Goal: Task Accomplishment & Management: Complete application form

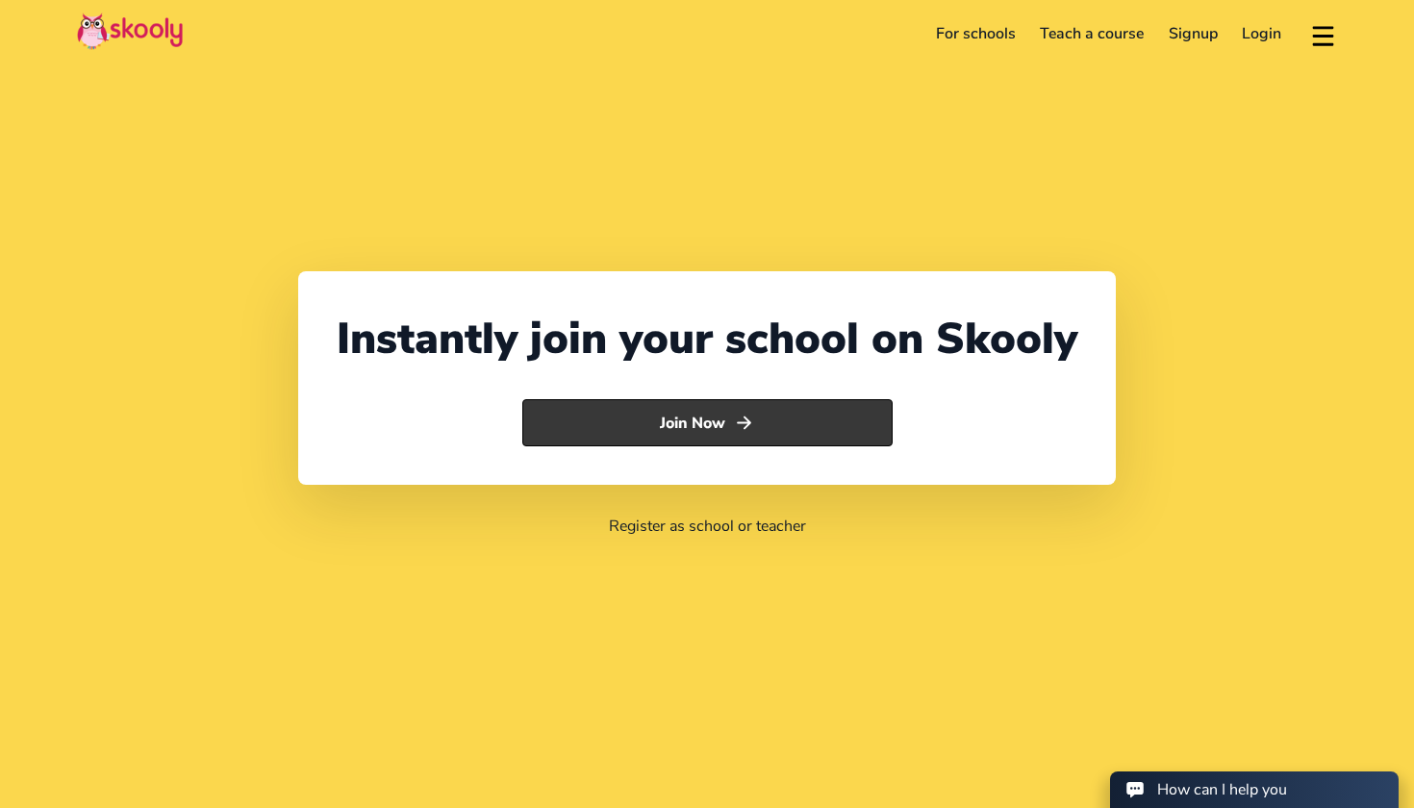
select select "971"
select select "[GEOGRAPHIC_DATA]"
select select "[GEOGRAPHIC_DATA]/[GEOGRAPHIC_DATA]"
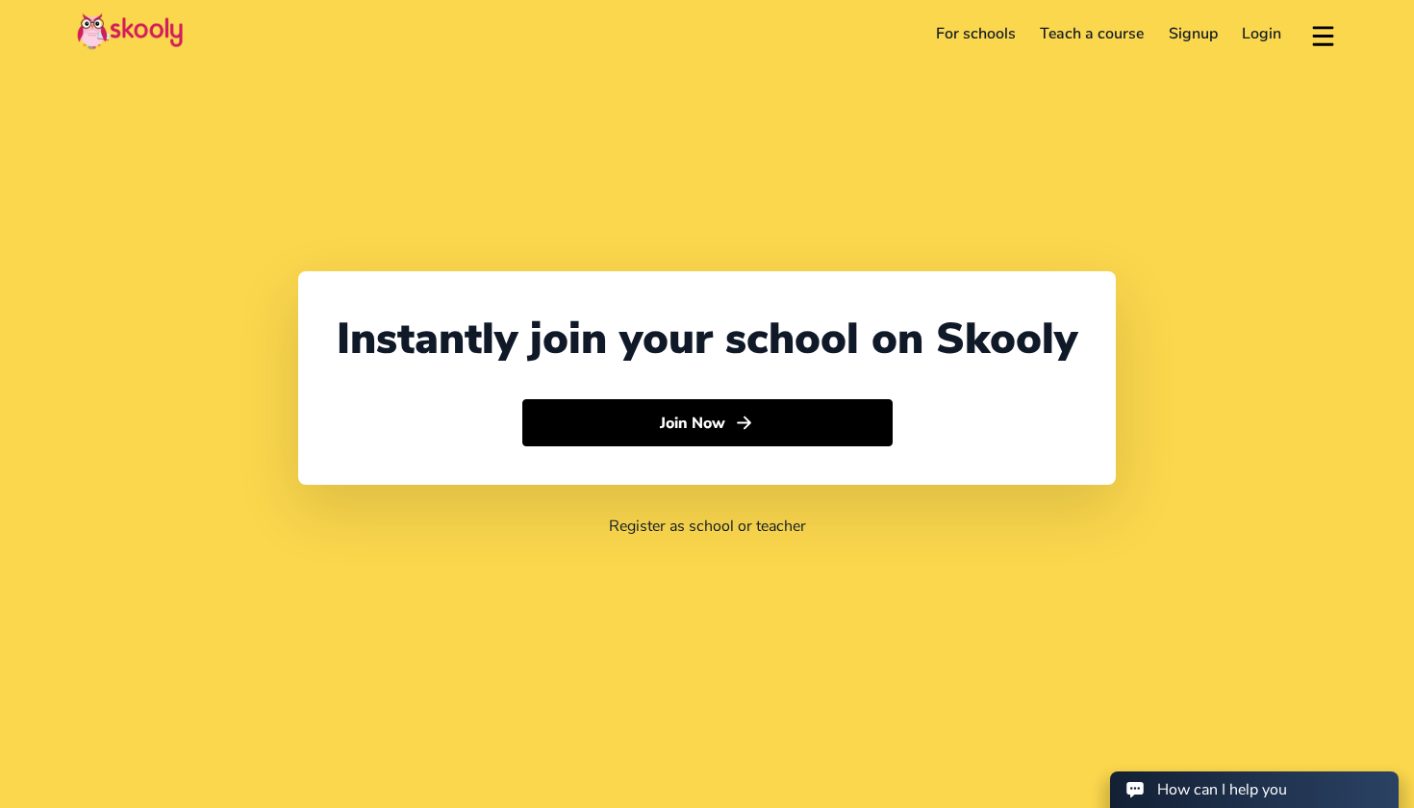
click at [1268, 38] on link "Login" at bounding box center [1262, 33] width 64 height 31
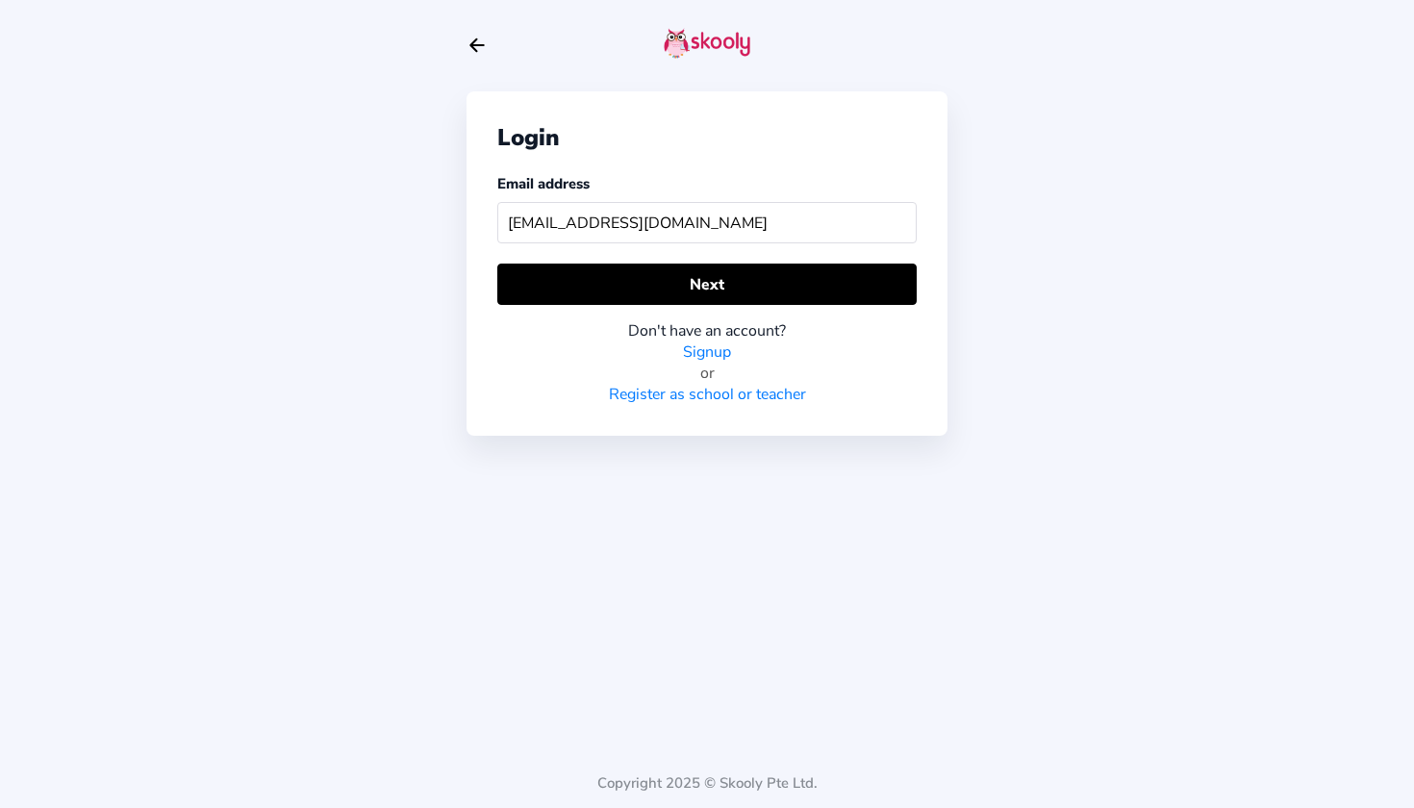
type input "[EMAIL_ADDRESS][DOMAIN_NAME]"
click at [743, 306] on div "Don't have an account? Signup or Register as school or teacher" at bounding box center [706, 355] width 419 height 100
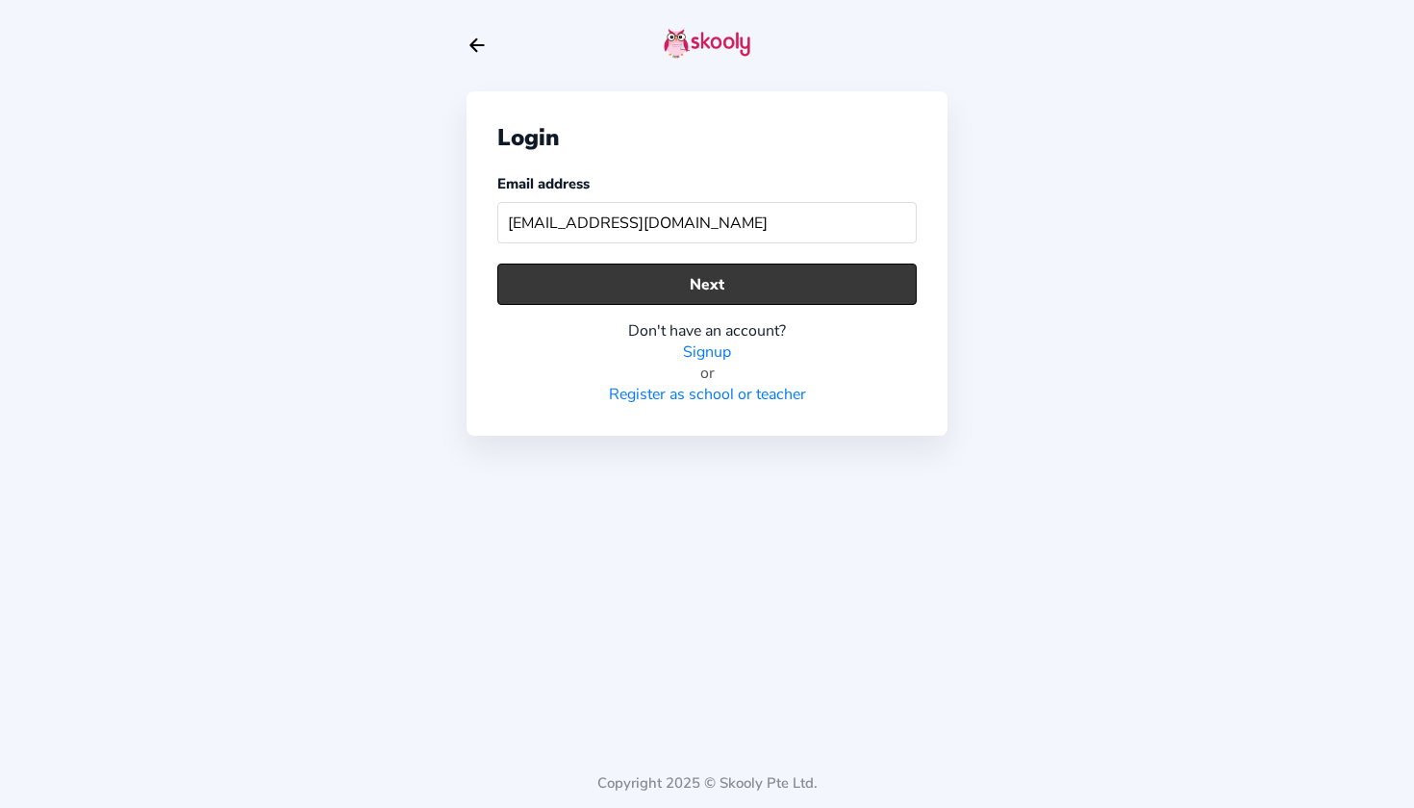
click at [747, 281] on button "Next" at bounding box center [706, 284] width 419 height 41
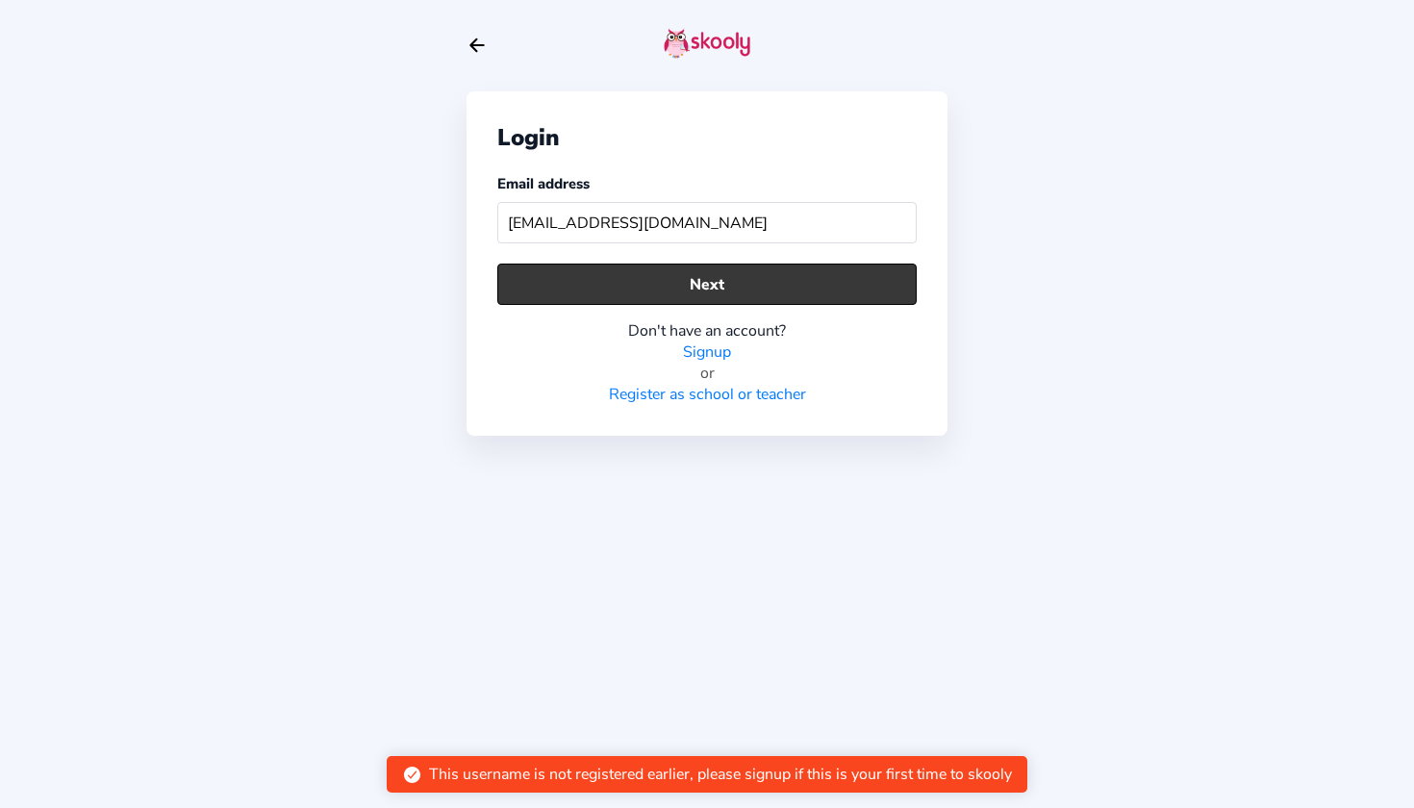
click at [747, 281] on button "Next" at bounding box center [706, 284] width 419 height 41
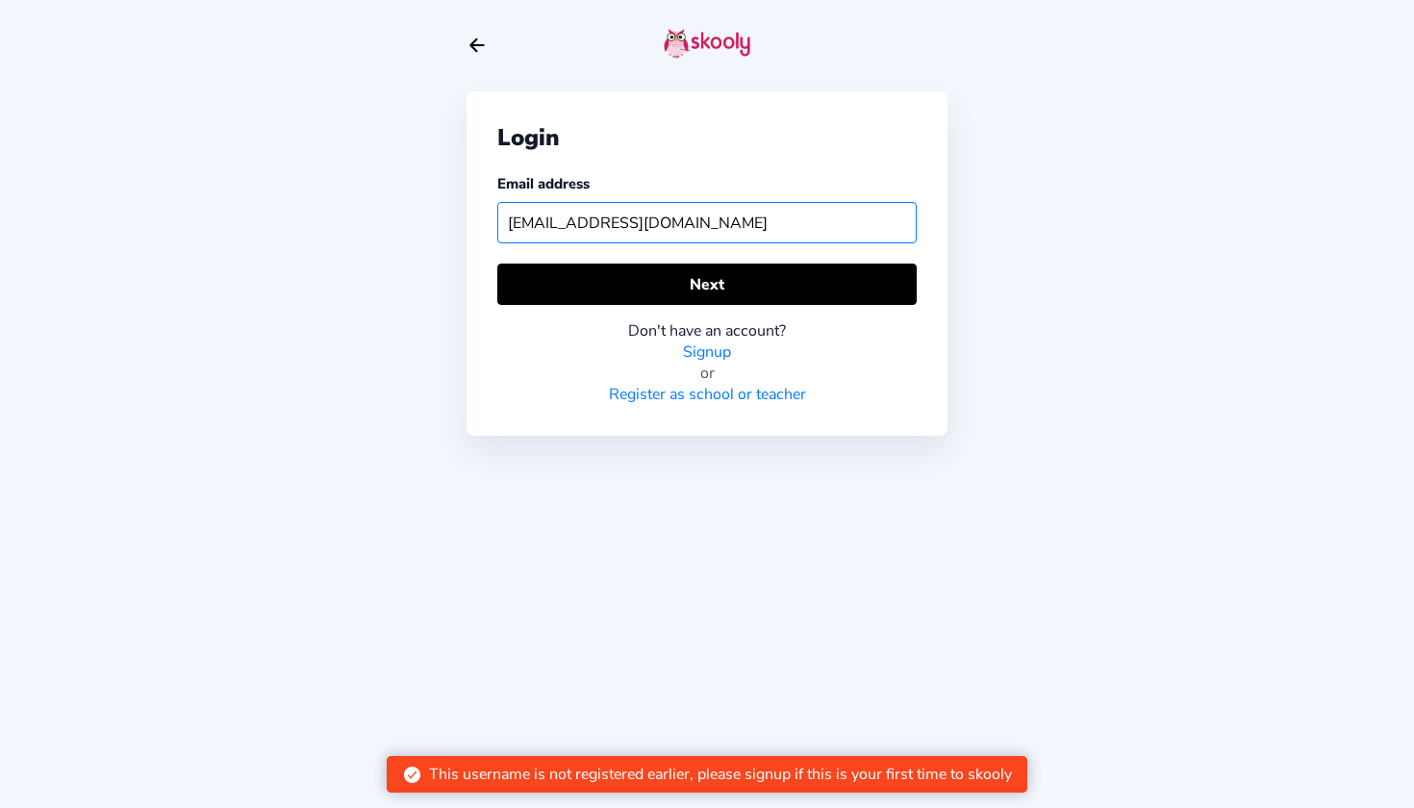
drag, startPoint x: 791, startPoint y: 224, endPoint x: 453, endPoint y: 224, distance: 337.7
click at [453, 224] on div "Login Email address [EMAIL_ADDRESS][DOMAIN_NAME] Next Don't have an account? Si…" at bounding box center [707, 404] width 1414 height 808
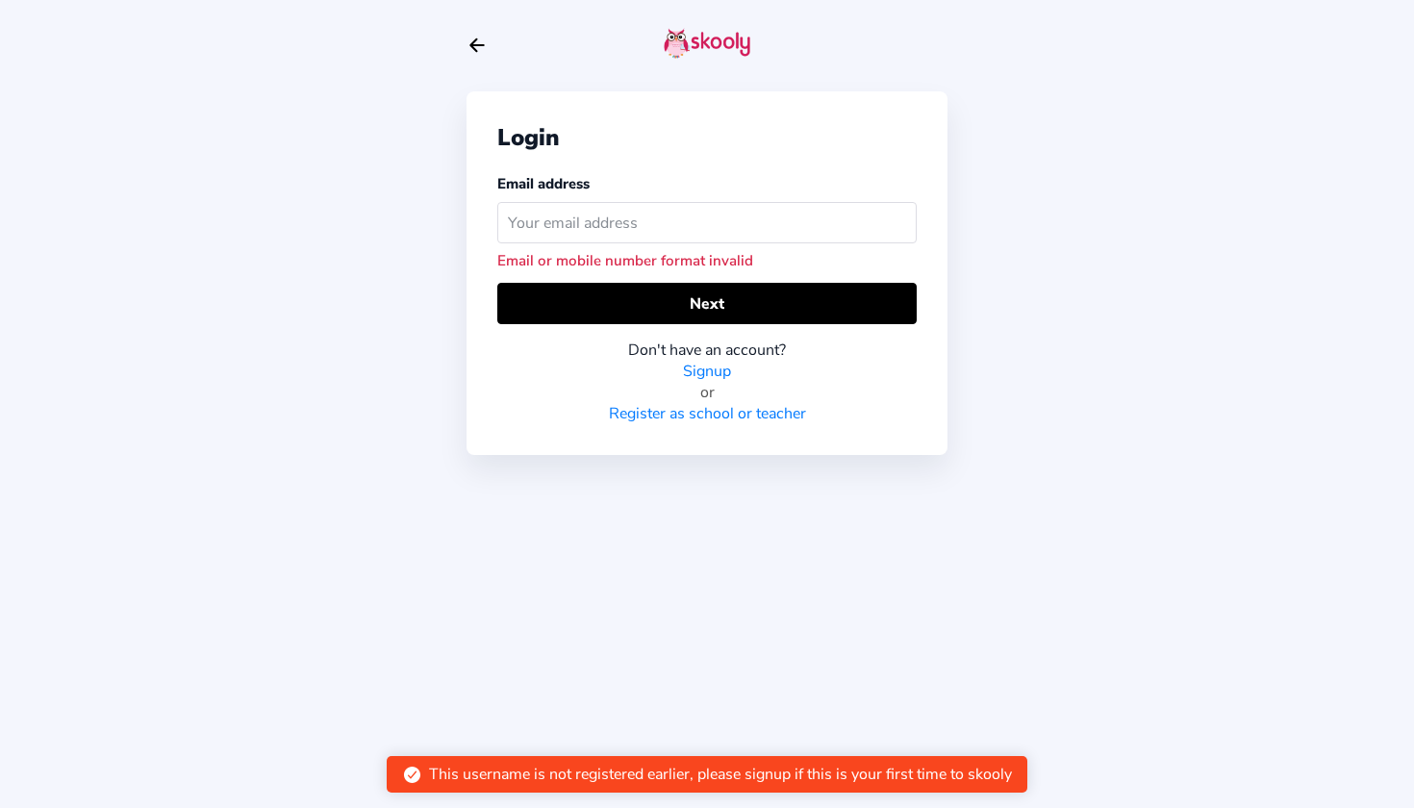
click at [1125, 79] on div "Login Email address Email or mobile number format invalid Next Don't have an ac…" at bounding box center [707, 404] width 1414 height 808
